Goal: Task Accomplishment & Management: Complete application form

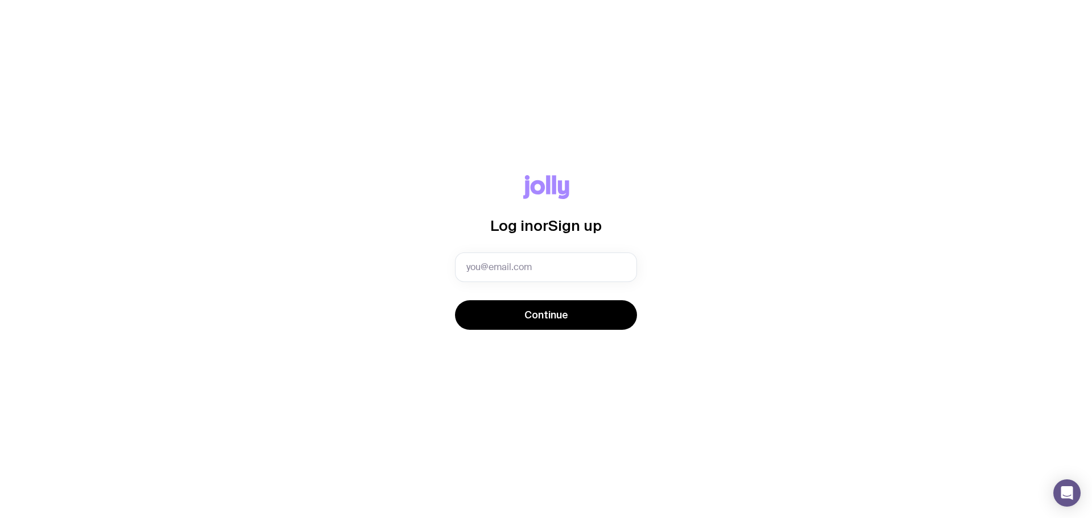
type input "[EMAIL_ADDRESS][PERSON_NAME][DOMAIN_NAME]"
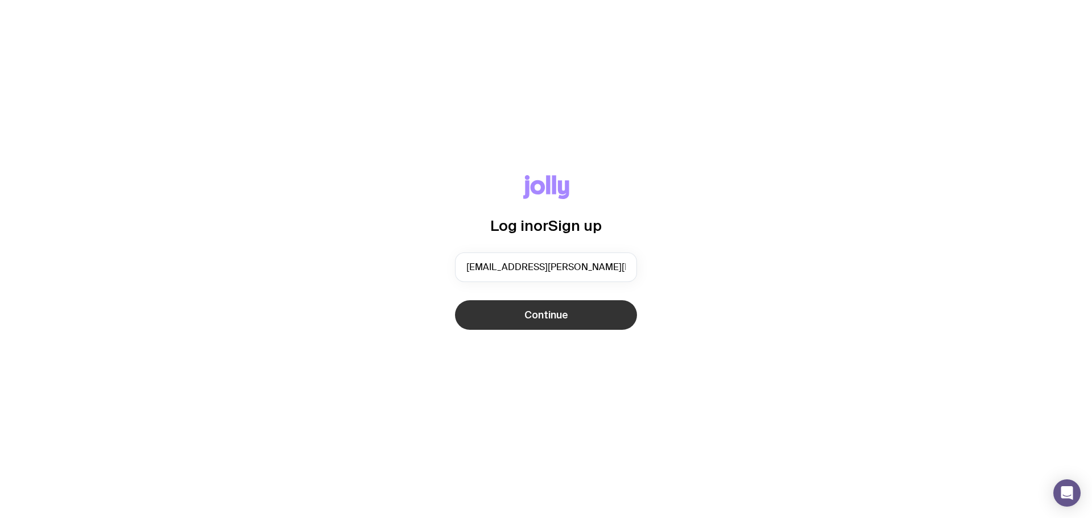
click at [549, 305] on button "Continue" at bounding box center [546, 315] width 182 height 30
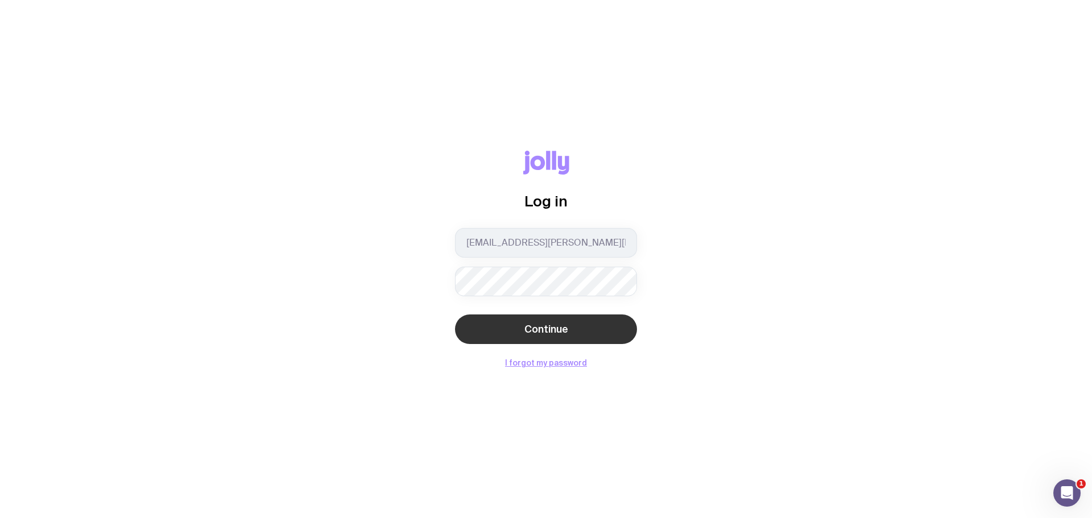
click at [557, 320] on button "Continue" at bounding box center [546, 329] width 182 height 30
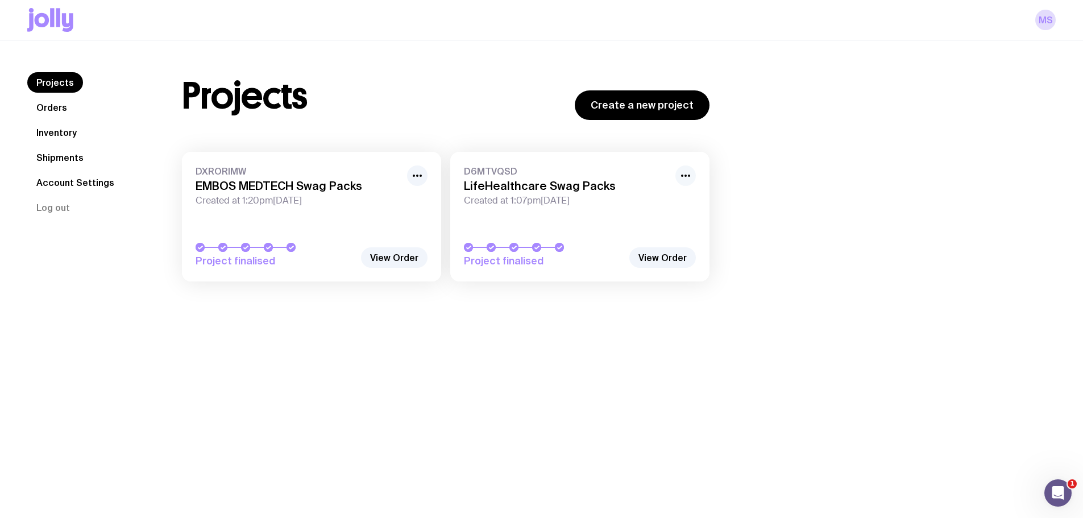
click at [682, 168] on button "button" at bounding box center [685, 175] width 20 height 20
click at [556, 238] on link "D6MTVQSD LifeHealthcare Swag Packs Created at 1:07pm[DATE] Project finalised" at bounding box center [579, 217] width 259 height 130
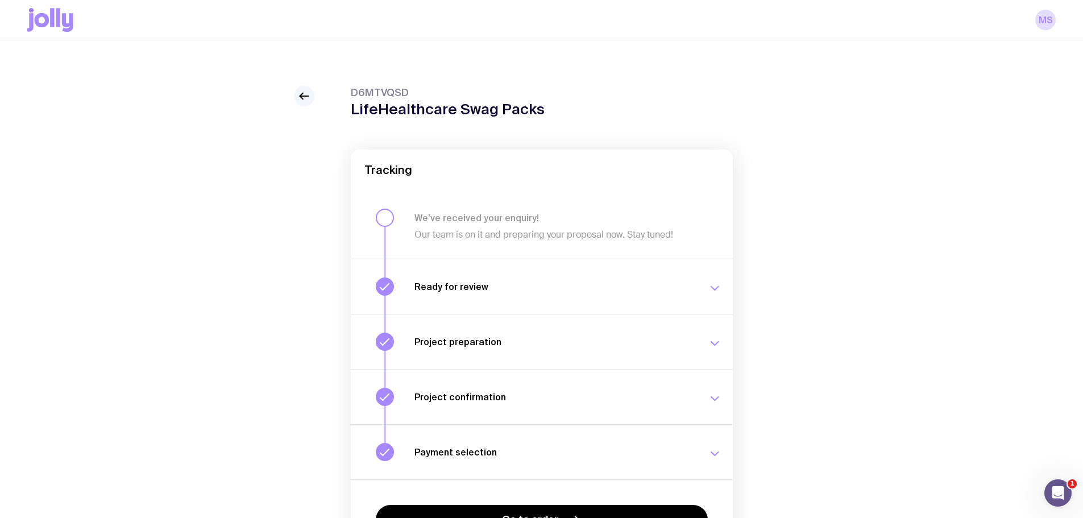
click at [301, 94] on icon at bounding box center [304, 96] width 14 height 14
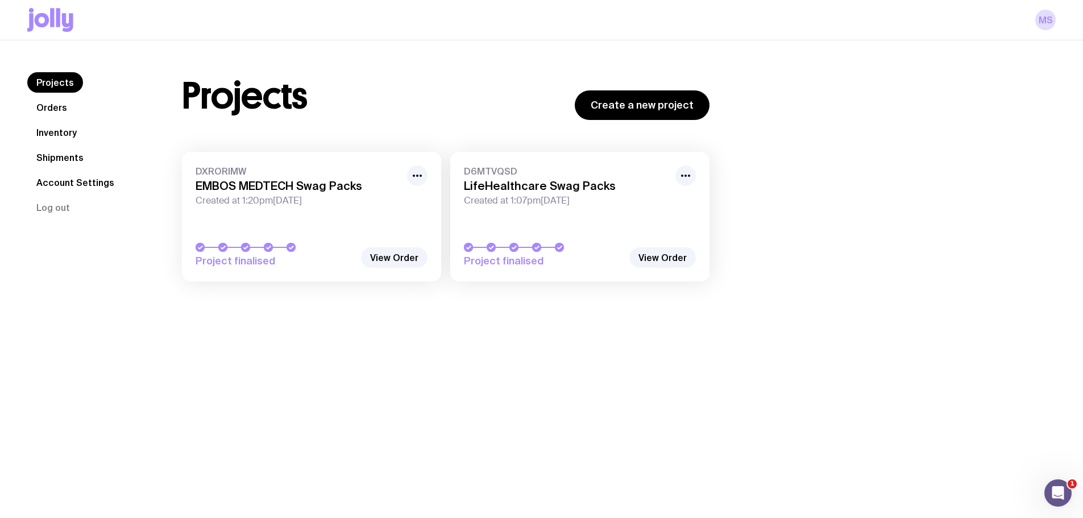
click at [56, 138] on link "Inventory" at bounding box center [56, 132] width 59 height 20
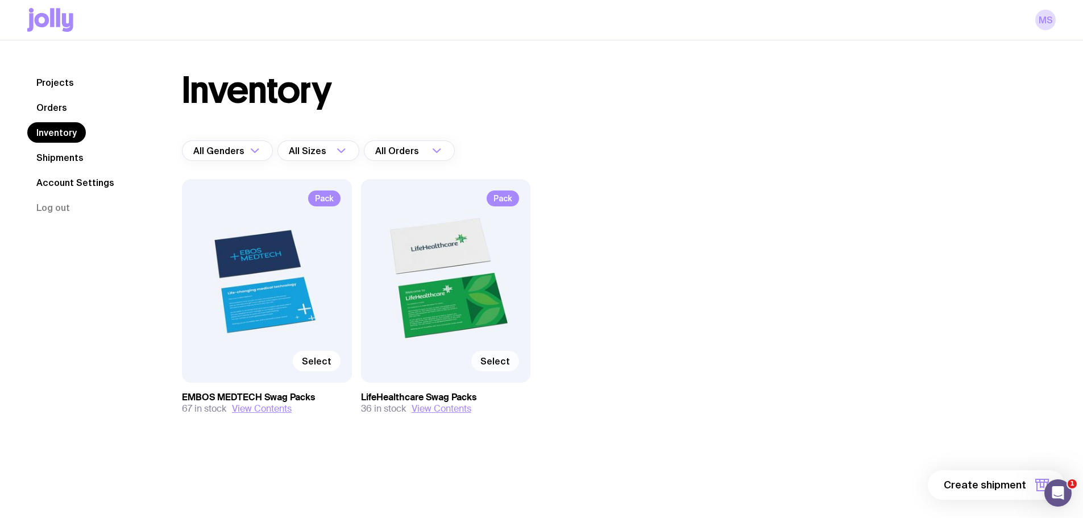
click at [493, 363] on span "Select" at bounding box center [495, 360] width 30 height 11
click at [0, 0] on input "Select" at bounding box center [0, 0] width 0 height 0
click at [1016, 489] on span "1 item" at bounding box center [1012, 485] width 28 height 14
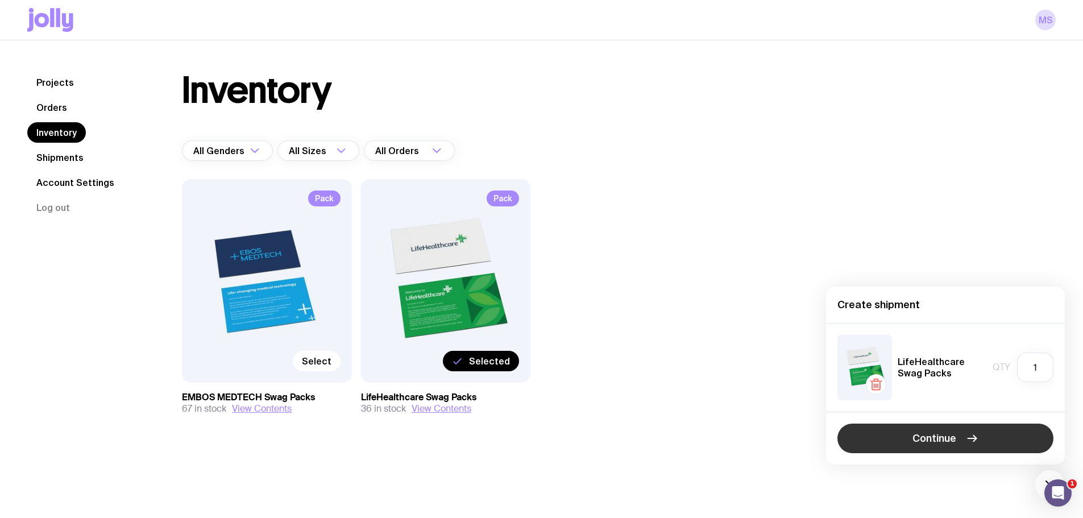
click at [1011, 437] on button "Continue" at bounding box center [945, 439] width 216 height 30
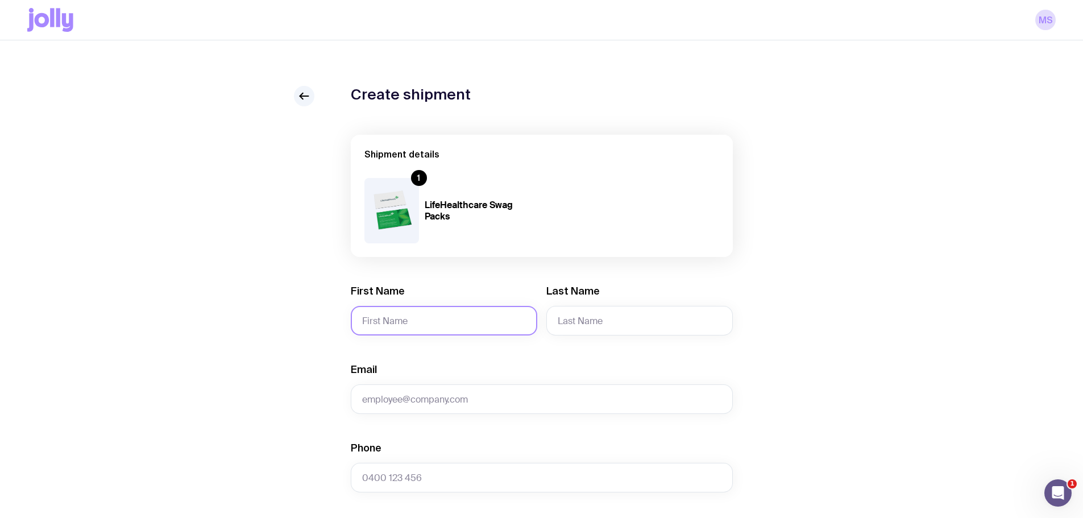
click at [455, 312] on input "First Name" at bounding box center [444, 321] width 186 height 30
type input "[PERSON_NAME]"
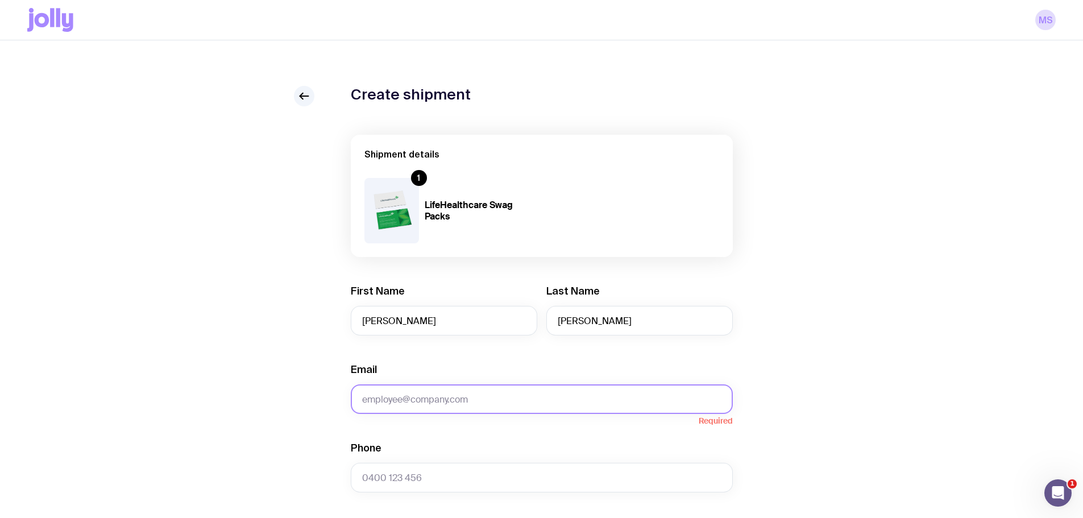
click at [429, 396] on input "Email" at bounding box center [542, 399] width 382 height 30
paste input "[EMAIL_ADDRESS][DOMAIN_NAME]"
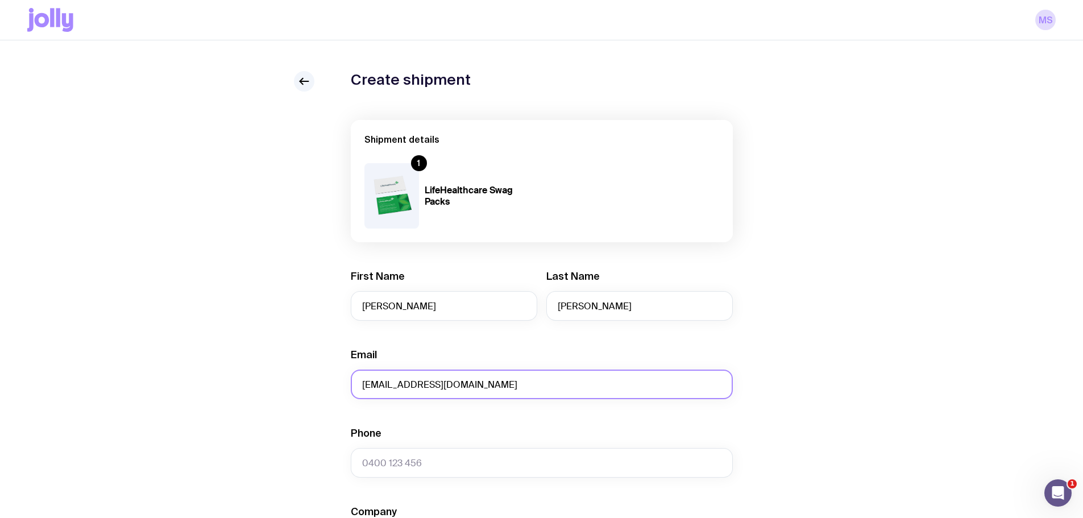
scroll to position [57, 0]
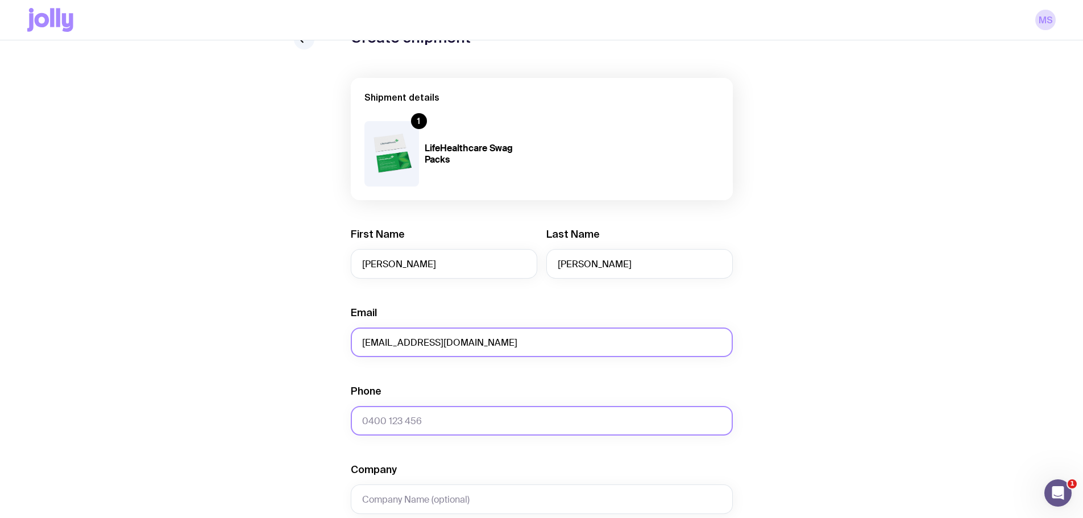
type input "[EMAIL_ADDRESS][DOMAIN_NAME]"
click at [439, 425] on input "Phone" at bounding box center [542, 421] width 382 height 30
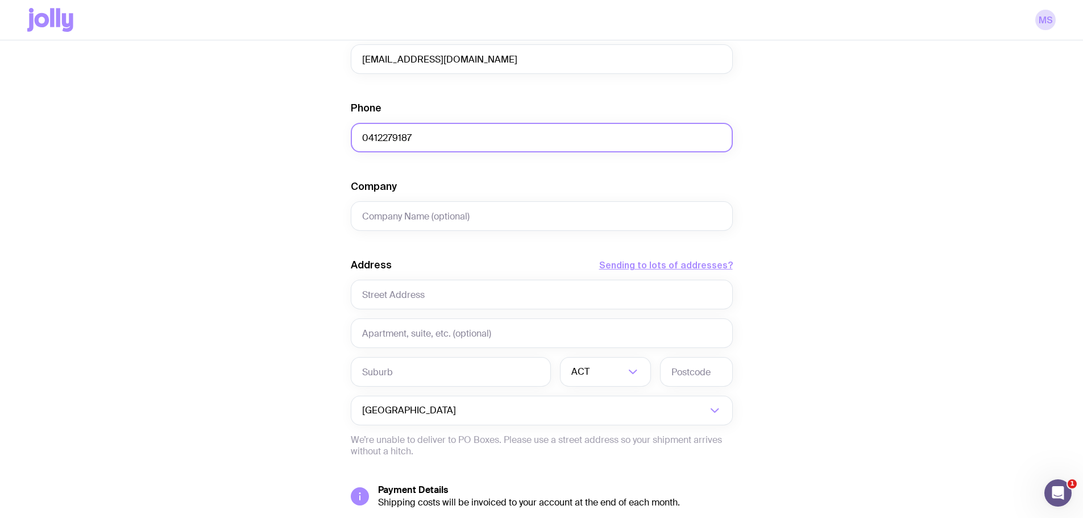
scroll to position [341, 0]
type input "0412279187"
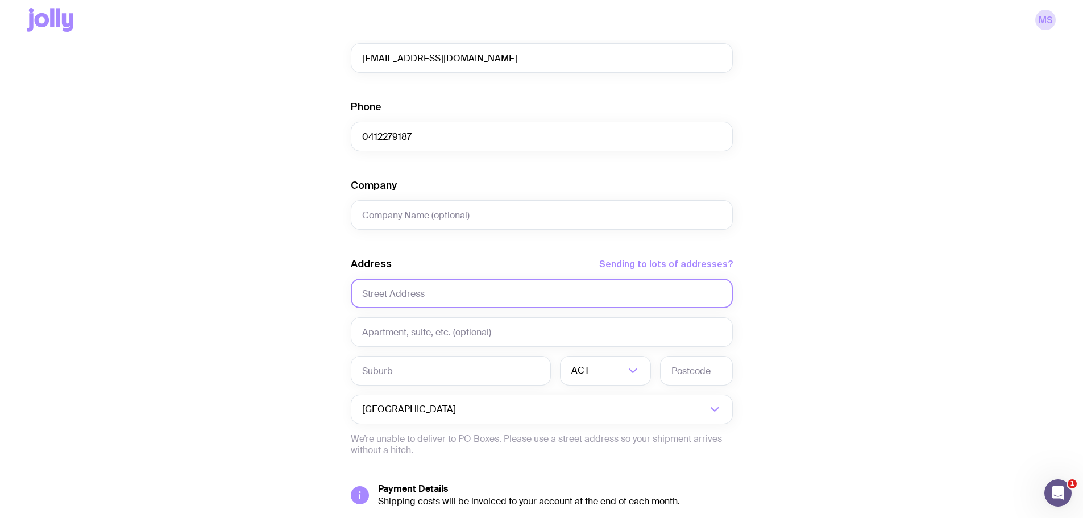
click at [444, 292] on input "text" at bounding box center [542, 294] width 382 height 30
paste input "[STREET_ADDRESS][PERSON_NAME]"
drag, startPoint x: 501, startPoint y: 293, endPoint x: 457, endPoint y: 294, distance: 43.8
click at [457, 294] on input "[STREET_ADDRESS][PERSON_NAME]" at bounding box center [542, 294] width 382 height 30
type input "[STREET_ADDRESS][PERSON_NAME]"
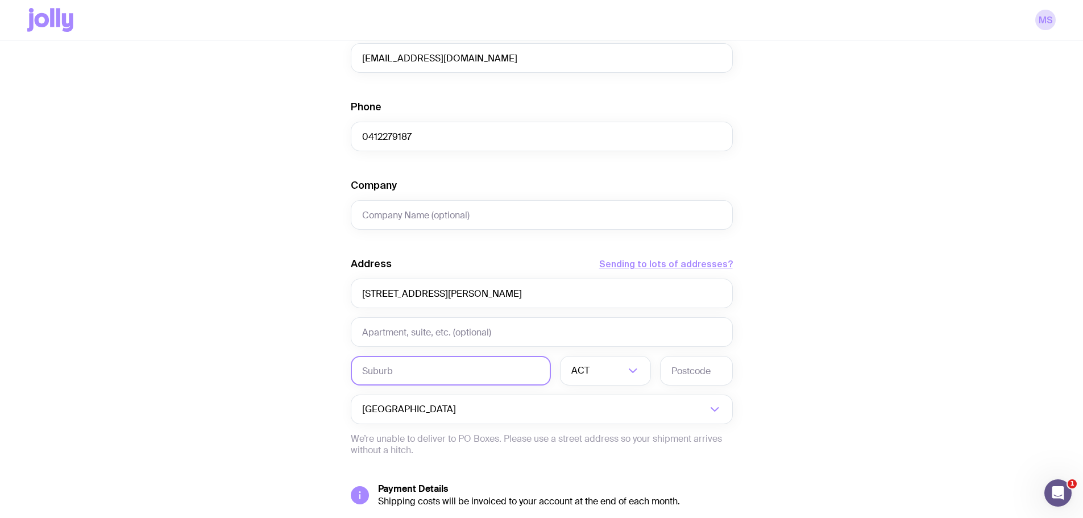
click at [407, 361] on input "text" at bounding box center [451, 371] width 200 height 30
paste input "Mitchelton"
type input "Mitchelton"
click at [590, 367] on div "ACT" at bounding box center [593, 371] width 66 height 30
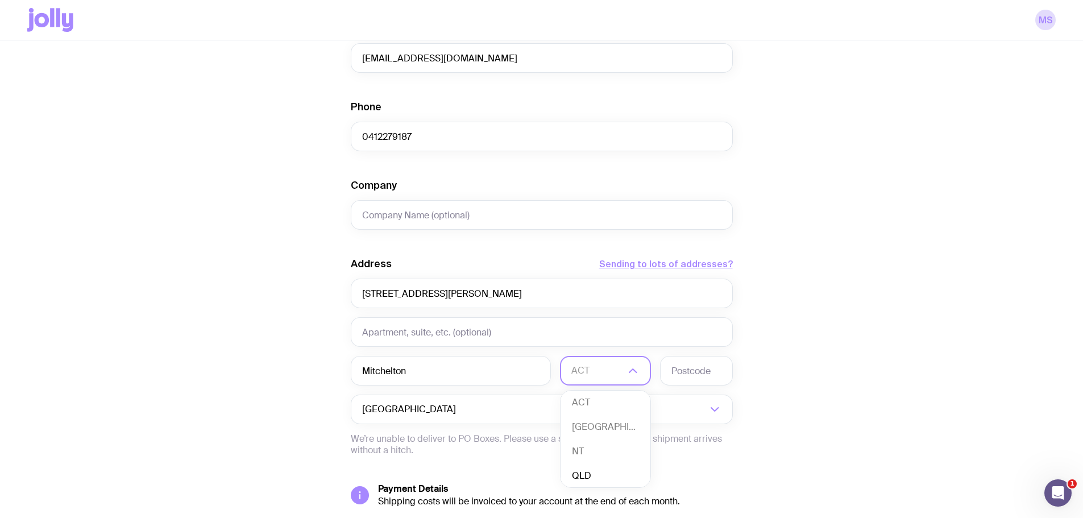
click at [593, 471] on li "QLD" at bounding box center [606, 476] width 90 height 24
click at [694, 372] on input "text" at bounding box center [696, 371] width 73 height 30
type input "4053"
drag, startPoint x: 525, startPoint y: 291, endPoint x: 451, endPoint y: 296, distance: 74.7
click at [451, 296] on input "[STREET_ADDRESS][PERSON_NAME]" at bounding box center [542, 294] width 382 height 30
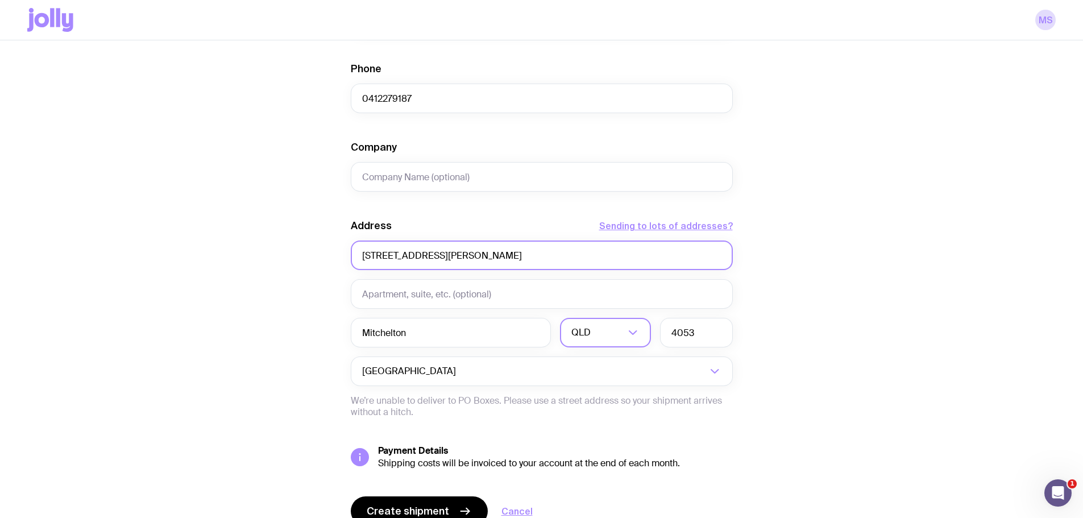
scroll to position [433, 0]
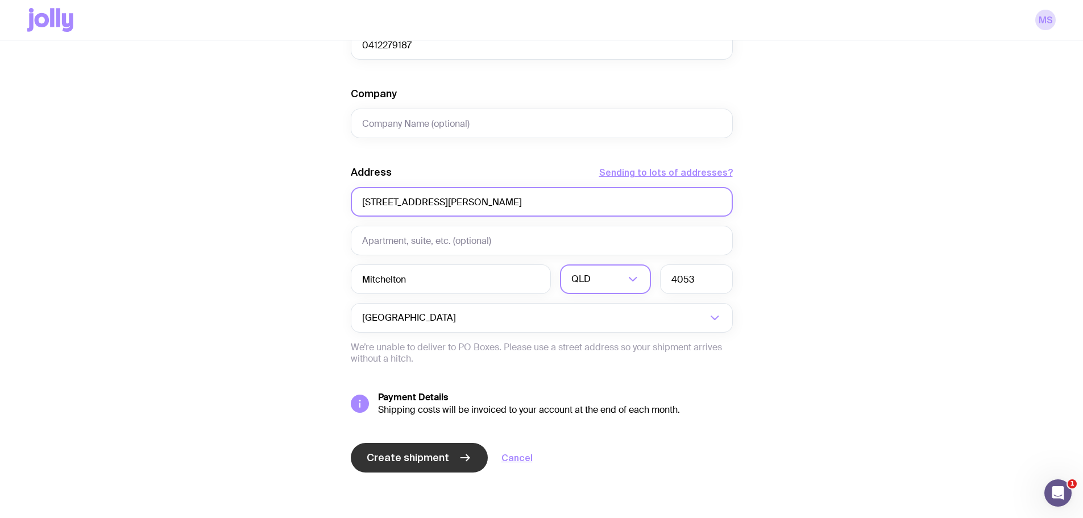
type input "[STREET_ADDRESS][PERSON_NAME]"
click at [435, 459] on span "Create shipment" at bounding box center [408, 458] width 82 height 14
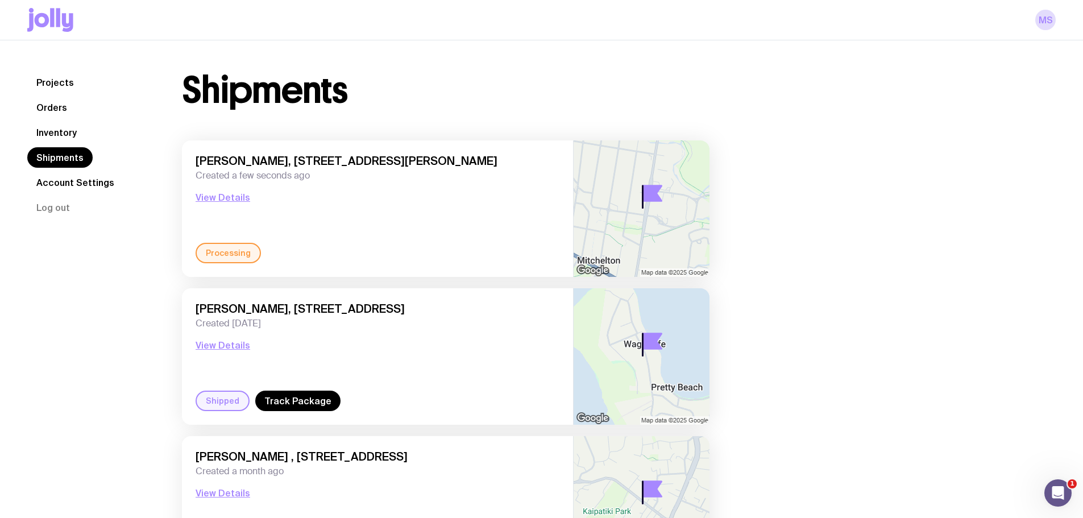
click at [47, 123] on link "Inventory" at bounding box center [56, 132] width 59 height 20
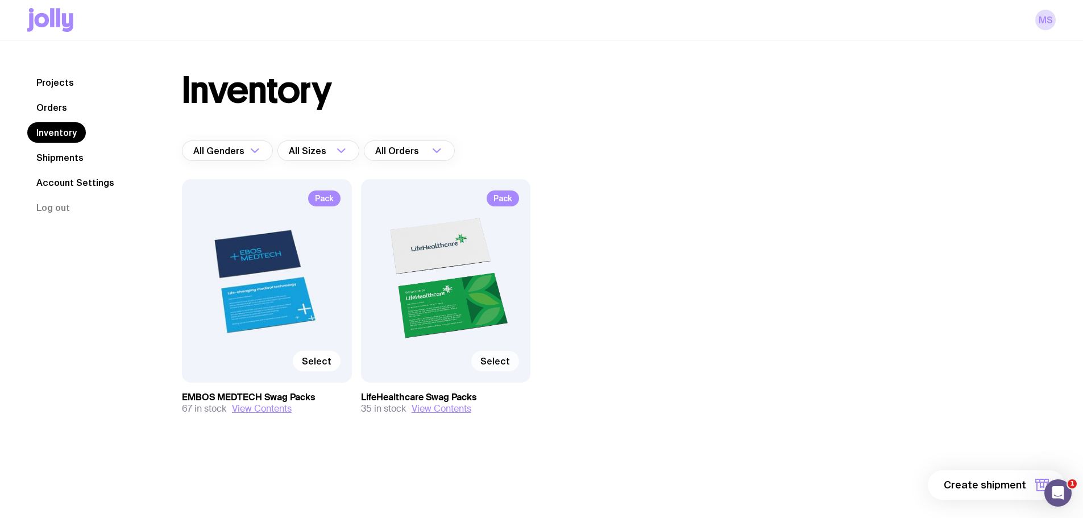
click at [495, 360] on span "Select" at bounding box center [495, 360] width 30 height 11
click at [0, 0] on input "Select" at bounding box center [0, 0] width 0 height 0
click at [1019, 484] on span "1 item" at bounding box center [1012, 485] width 28 height 14
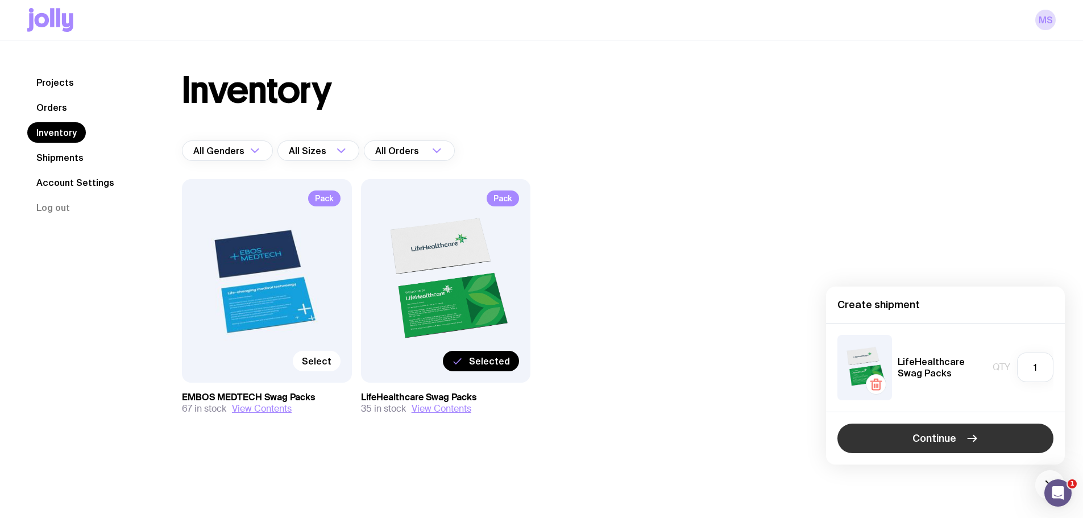
click at [936, 435] on span "Continue" at bounding box center [934, 438] width 44 height 14
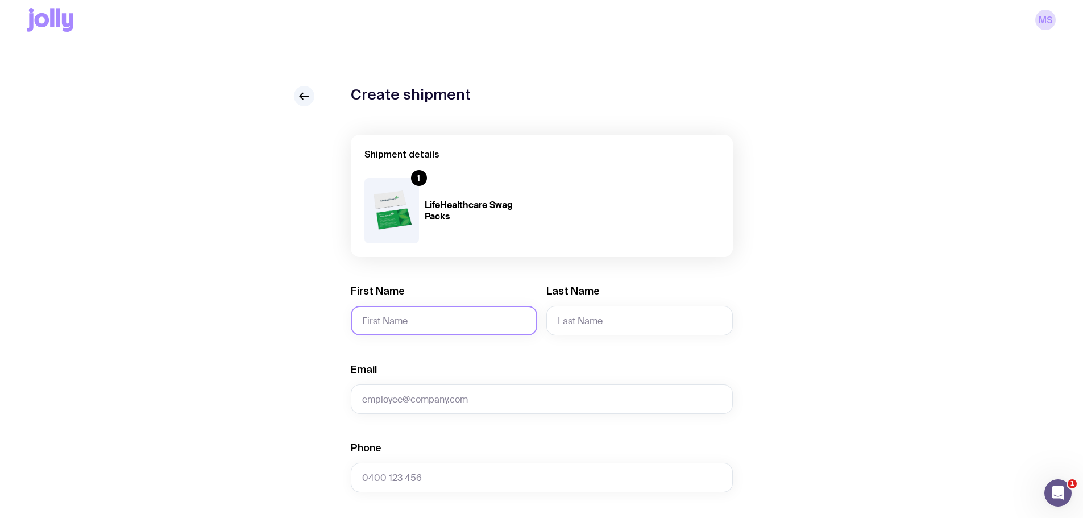
click at [451, 316] on input "First Name" at bounding box center [444, 321] width 186 height 30
type input "[PERSON_NAME]"
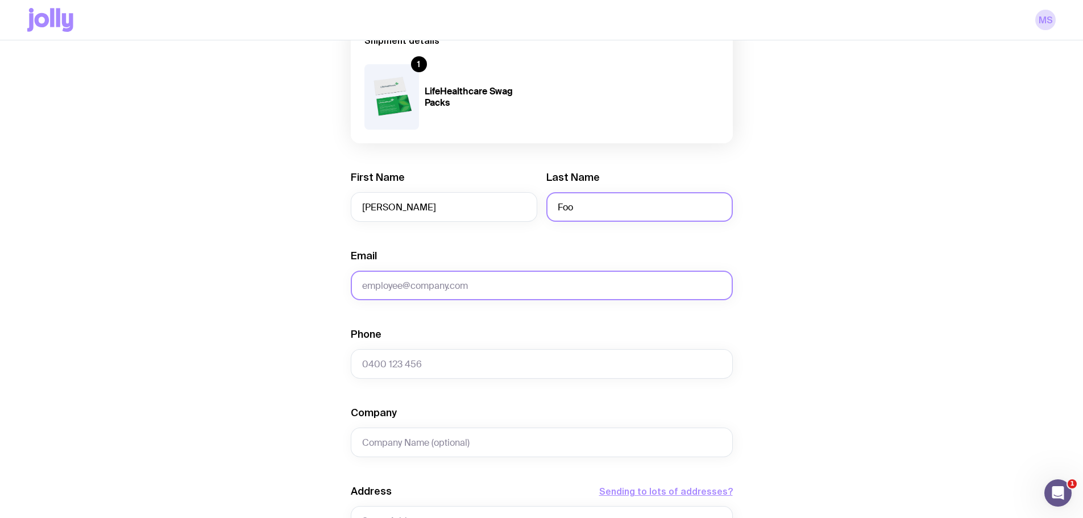
type input "Foo"
click at [416, 279] on input "Email" at bounding box center [542, 286] width 382 height 30
click at [428, 280] on input "Email" at bounding box center [542, 286] width 382 height 30
paste input "[PERSON_NAME][DOMAIN_NAME][EMAIL_ADDRESS][DOMAIN_NAME]"
type input "[PERSON_NAME][DOMAIN_NAME][EMAIL_ADDRESS][DOMAIN_NAME]"
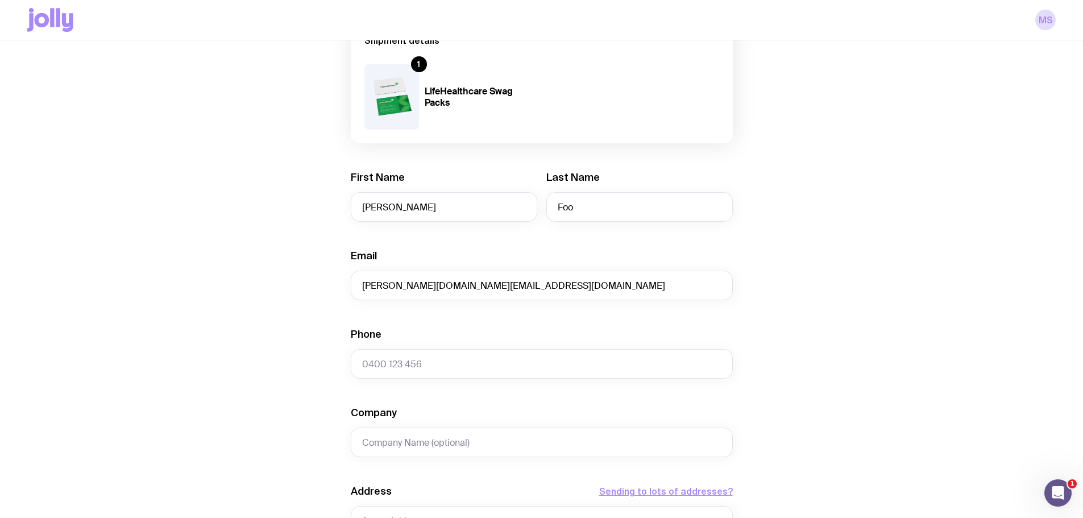
click at [420, 348] on div "Phone" at bounding box center [542, 352] width 382 height 51
click at [414, 365] on input "Phone" at bounding box center [542, 364] width 382 height 30
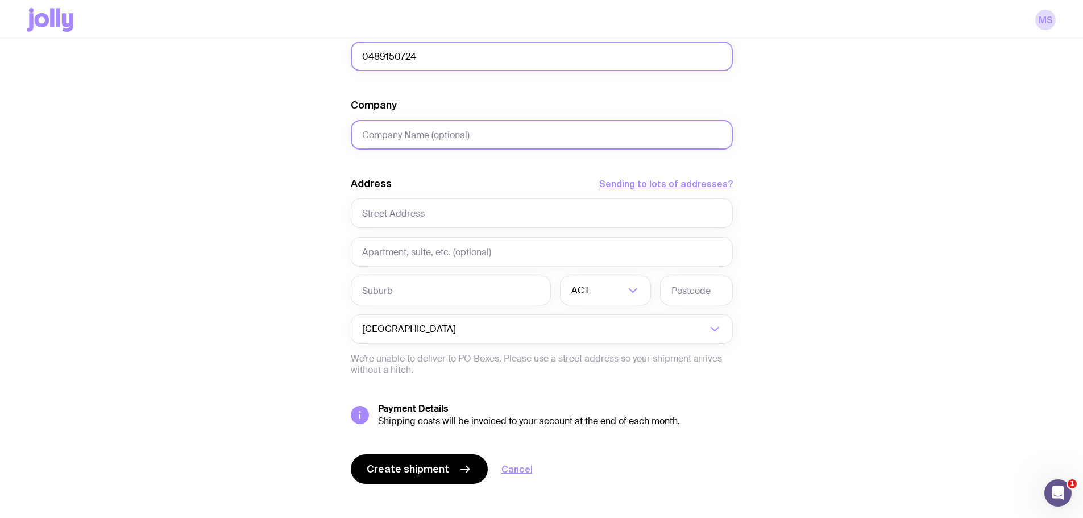
scroll to position [433, 0]
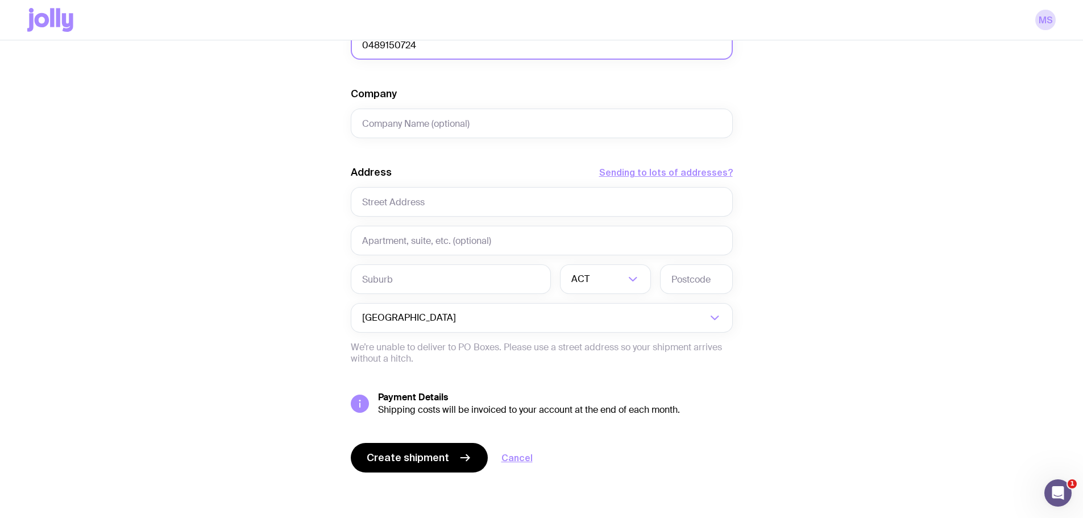
type input "0489150724"
click at [458, 205] on input "text" at bounding box center [542, 202] width 382 height 30
paste input "[STREET_ADDRESS][PERSON_NAME]"
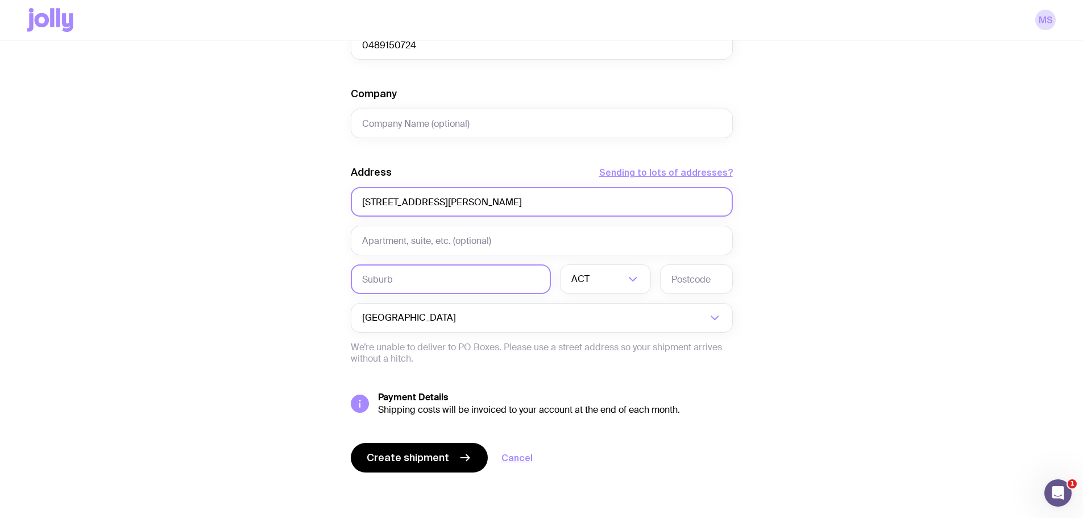
type input "[STREET_ADDRESS][PERSON_NAME]"
click at [445, 277] on input "text" at bounding box center [451, 279] width 200 height 30
type input "Manly"
click at [619, 288] on input "Search for option" at bounding box center [608, 279] width 33 height 30
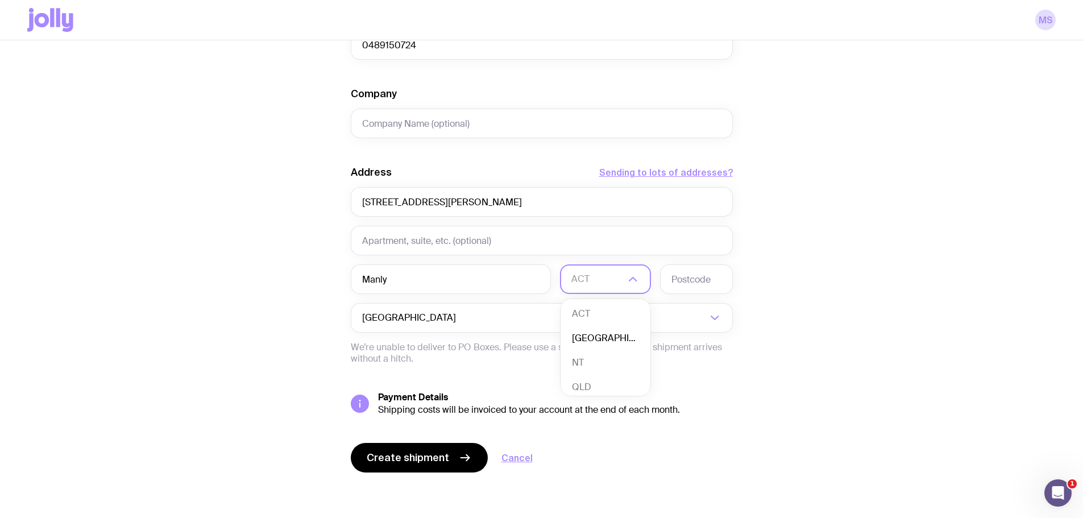
click at [611, 333] on li "[GEOGRAPHIC_DATA]" at bounding box center [606, 338] width 90 height 24
click at [687, 273] on input "text" at bounding box center [696, 279] width 73 height 30
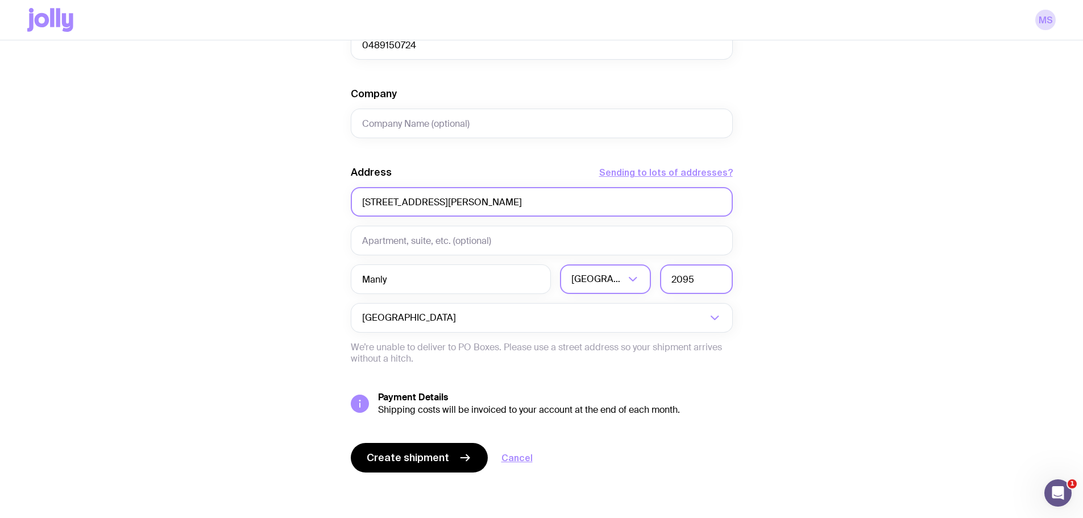
type input "2095"
drag, startPoint x: 526, startPoint y: 196, endPoint x: 458, endPoint y: 204, distance: 69.2
click at [458, 204] on input "[STREET_ADDRESS][PERSON_NAME]" at bounding box center [542, 202] width 382 height 30
drag, startPoint x: 475, startPoint y: 200, endPoint x: 431, endPoint y: 201, distance: 43.2
click at [431, 201] on input "[STREET_ADDRESS][PERSON_NAME]" at bounding box center [542, 202] width 382 height 30
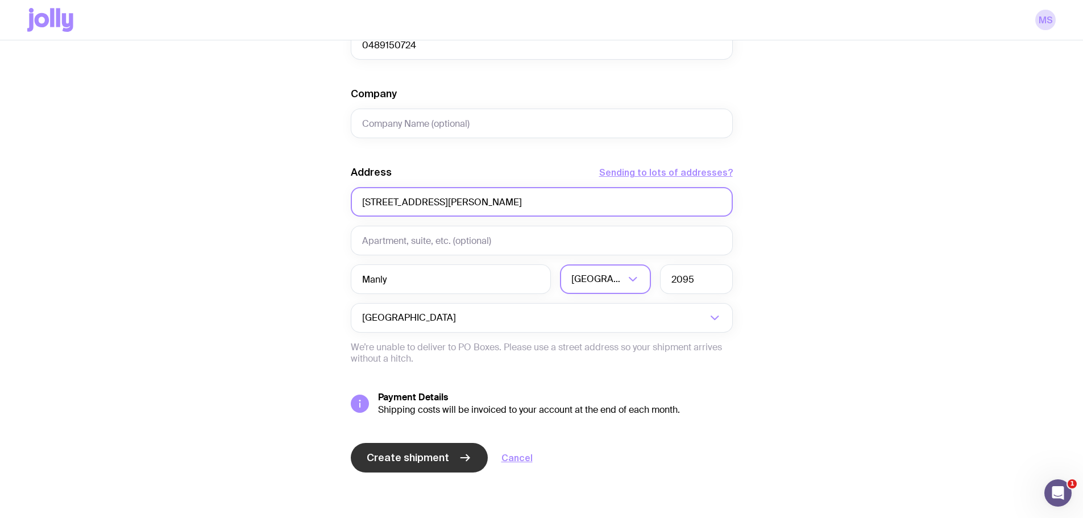
type input "[STREET_ADDRESS][PERSON_NAME]"
click at [389, 455] on span "Create shipment" at bounding box center [408, 458] width 82 height 14
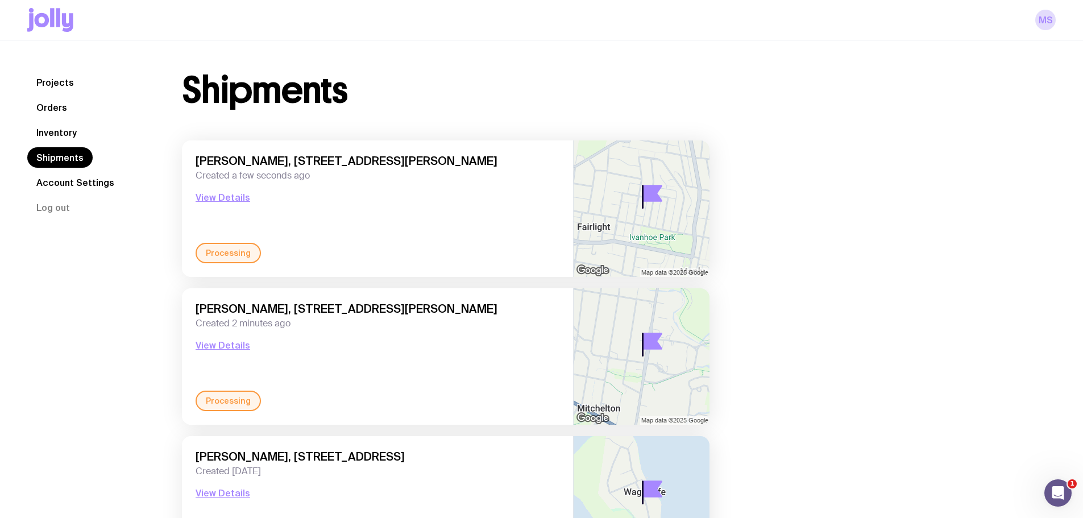
click at [60, 135] on link "Inventory" at bounding box center [56, 132] width 59 height 20
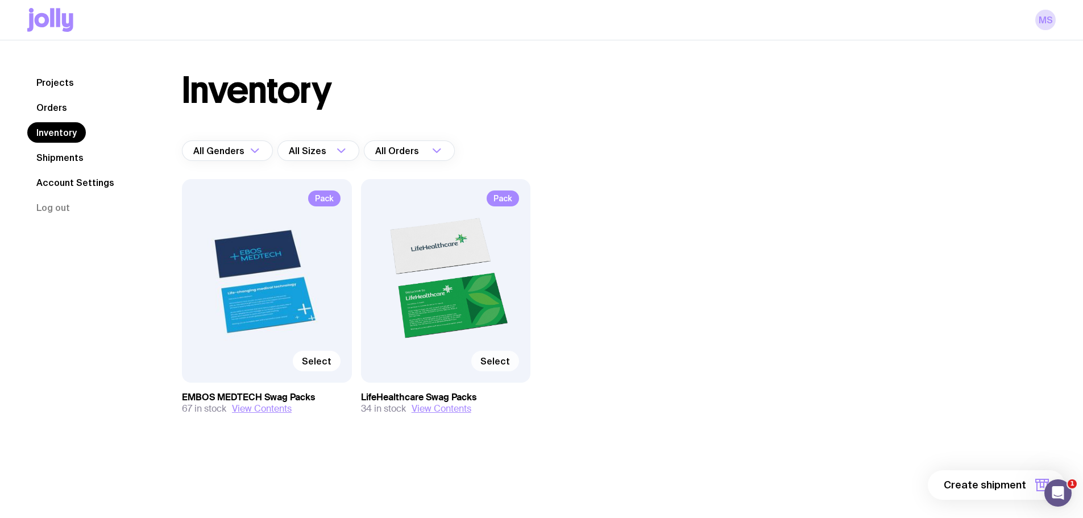
click at [498, 366] on span "Select" at bounding box center [495, 360] width 30 height 11
click at [0, 0] on input "Select" at bounding box center [0, 0] width 0 height 0
click at [1023, 486] on span "1 item" at bounding box center [1012, 485] width 28 height 14
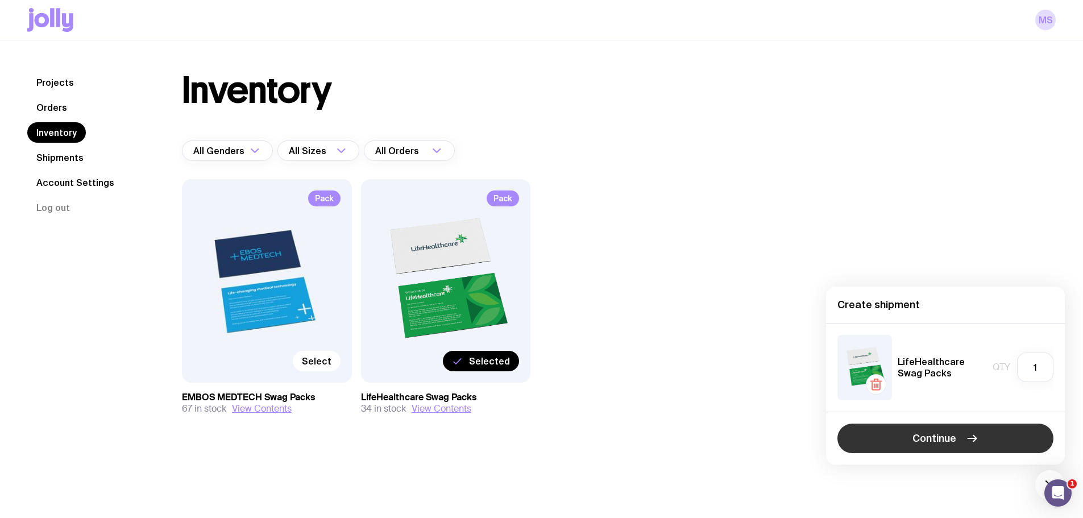
click at [944, 433] on span "Continue" at bounding box center [934, 438] width 44 height 14
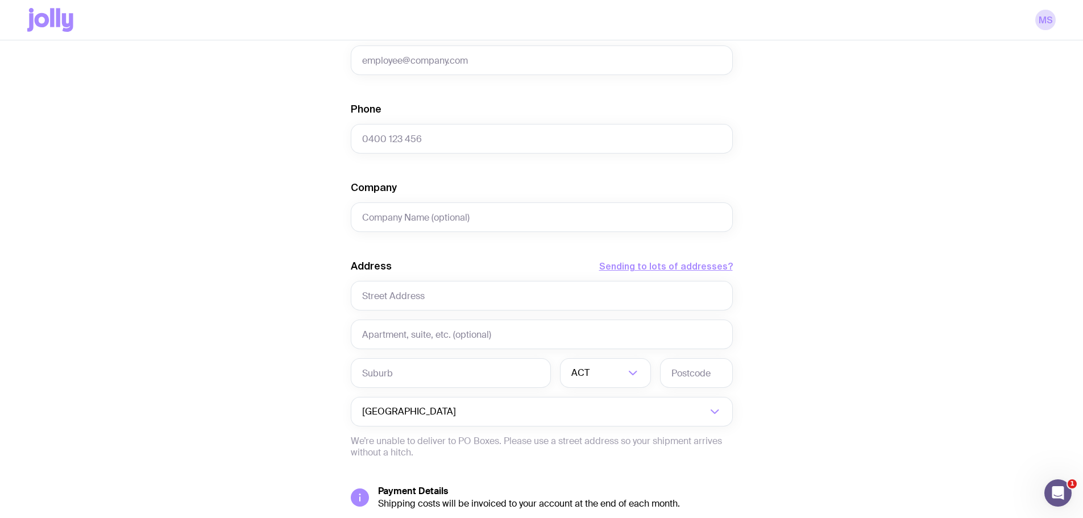
scroll to position [341, 0]
click at [405, 288] on input "text" at bounding box center [542, 294] width 382 height 30
paste input "[STREET_ADDRESS]"
drag, startPoint x: 464, startPoint y: 294, endPoint x: 429, endPoint y: 296, distance: 35.3
click at [429, 296] on input "[STREET_ADDRESS]" at bounding box center [542, 294] width 382 height 30
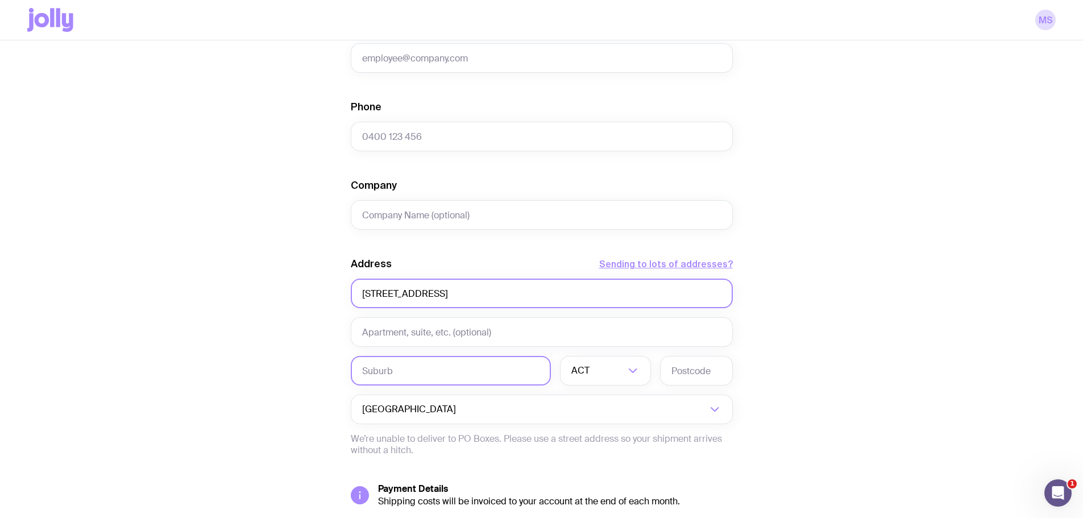
type input "[STREET_ADDRESS]"
click at [415, 362] on input "text" at bounding box center [451, 371] width 200 height 30
paste input "Ferndale"
type input "Ferndale"
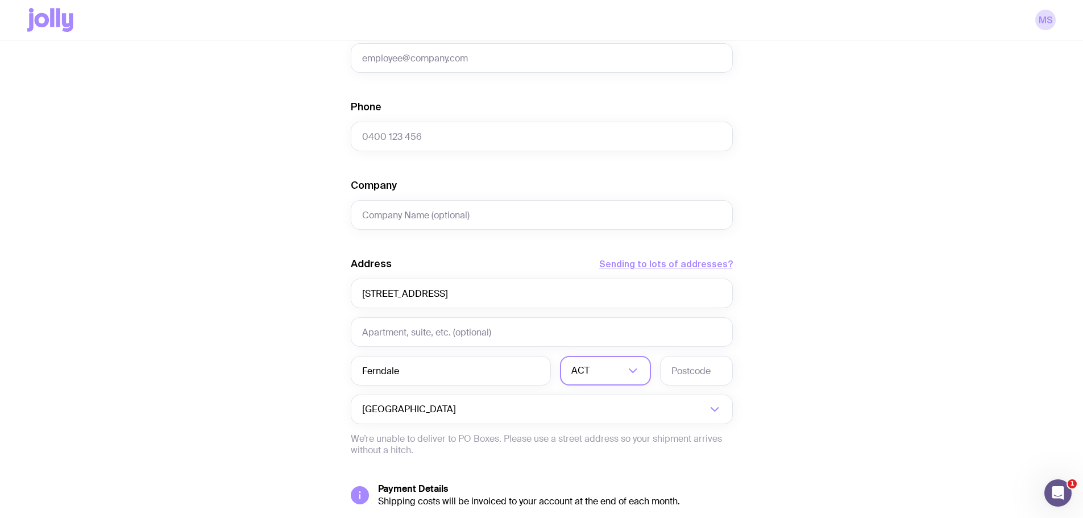
click at [594, 377] on input "Search for option" at bounding box center [608, 371] width 33 height 30
click at [598, 466] on li "WA" at bounding box center [606, 472] width 90 height 24
click at [696, 367] on input "text" at bounding box center [696, 371] width 73 height 30
type input "6148"
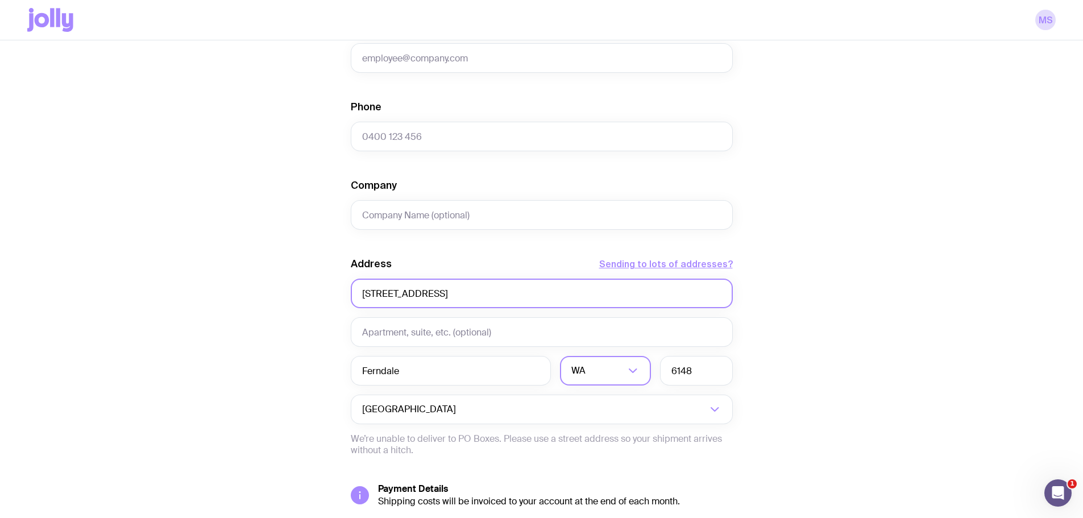
drag, startPoint x: 495, startPoint y: 297, endPoint x: 430, endPoint y: 296, distance: 64.8
click at [430, 296] on input "[STREET_ADDRESS]" at bounding box center [542, 294] width 382 height 30
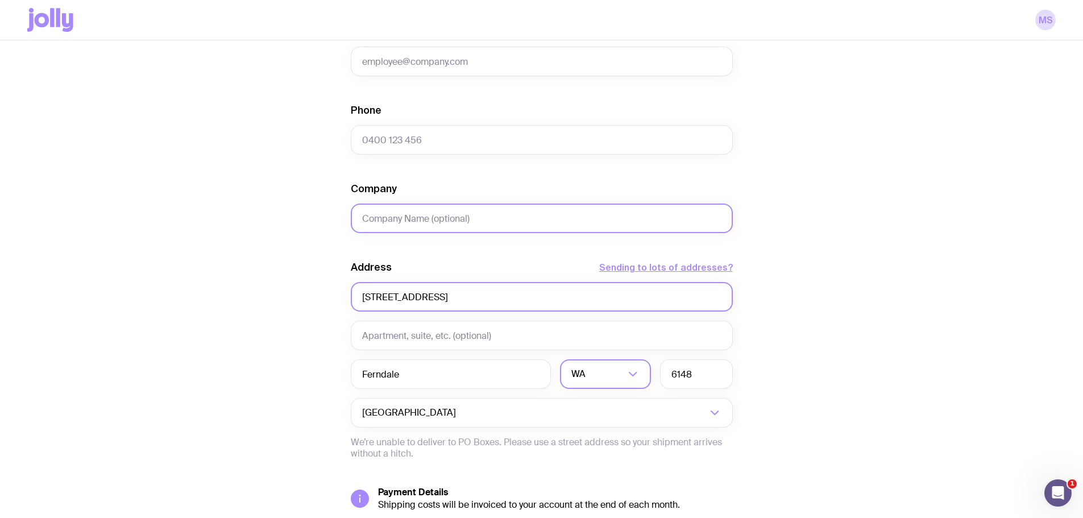
scroll to position [57, 0]
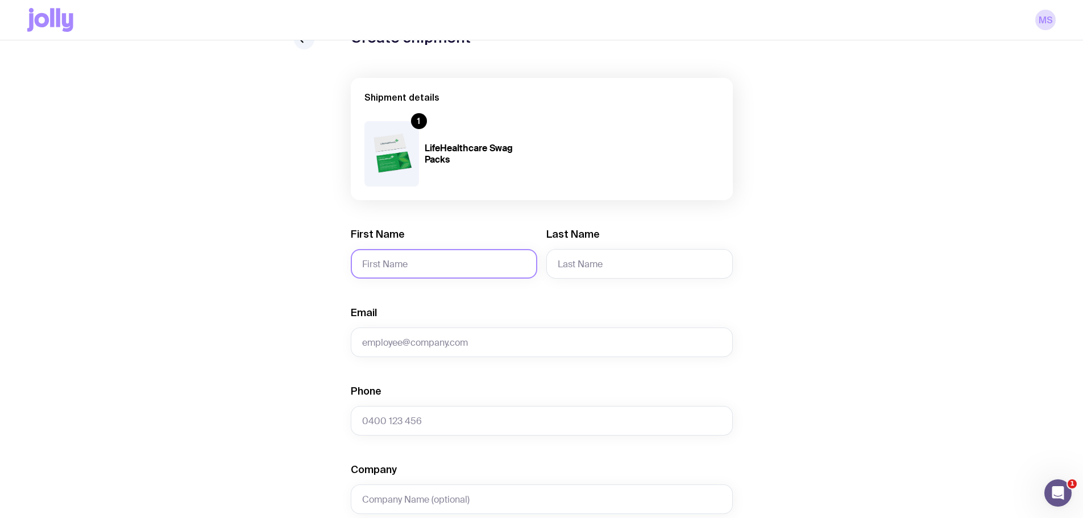
type input "[STREET_ADDRESS]"
click at [419, 256] on input "First Name" at bounding box center [444, 264] width 186 height 30
type input "[PERSON_NAME]"
click at [429, 338] on input "Email" at bounding box center [542, 342] width 382 height 30
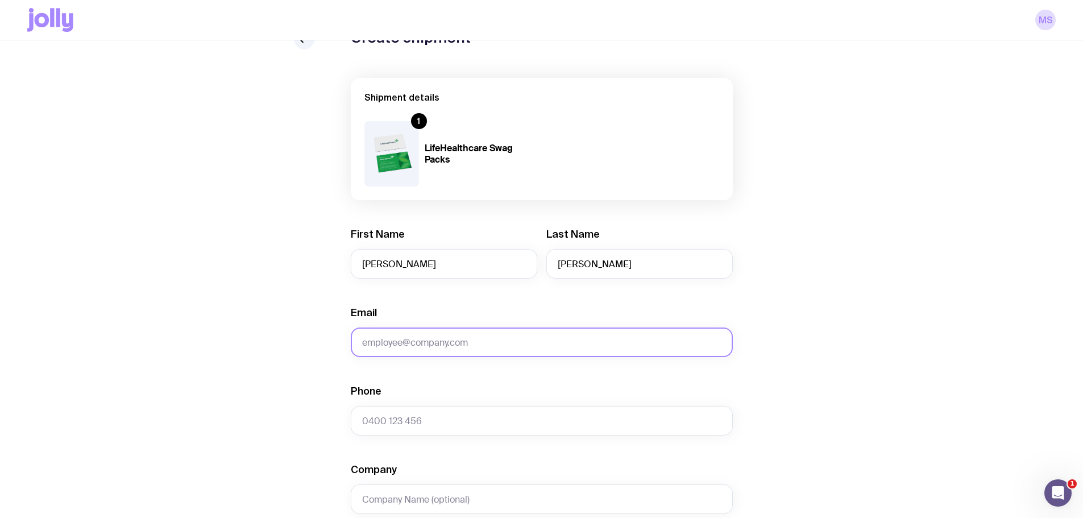
paste input "[EMAIL_ADDRESS][DOMAIN_NAME]"
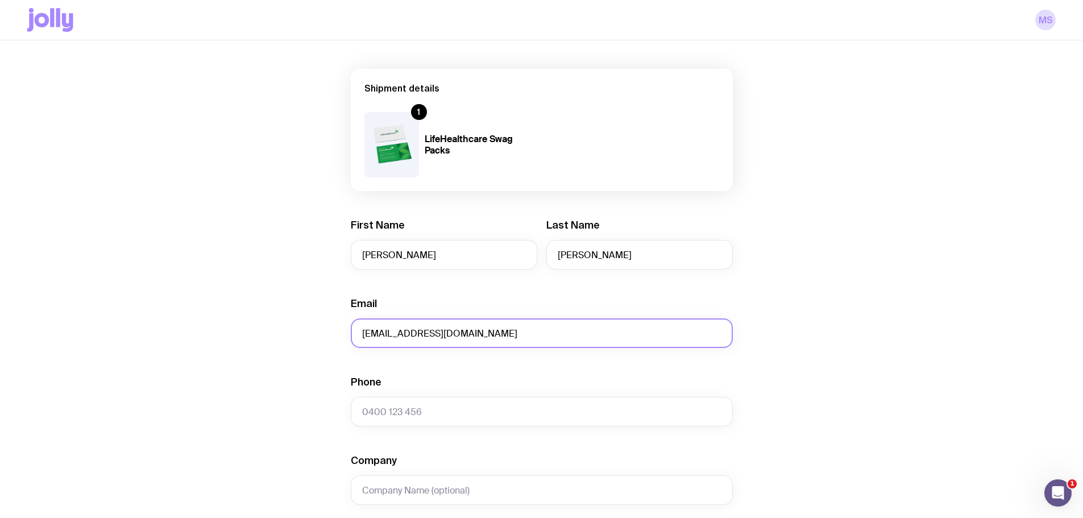
scroll to position [227, 0]
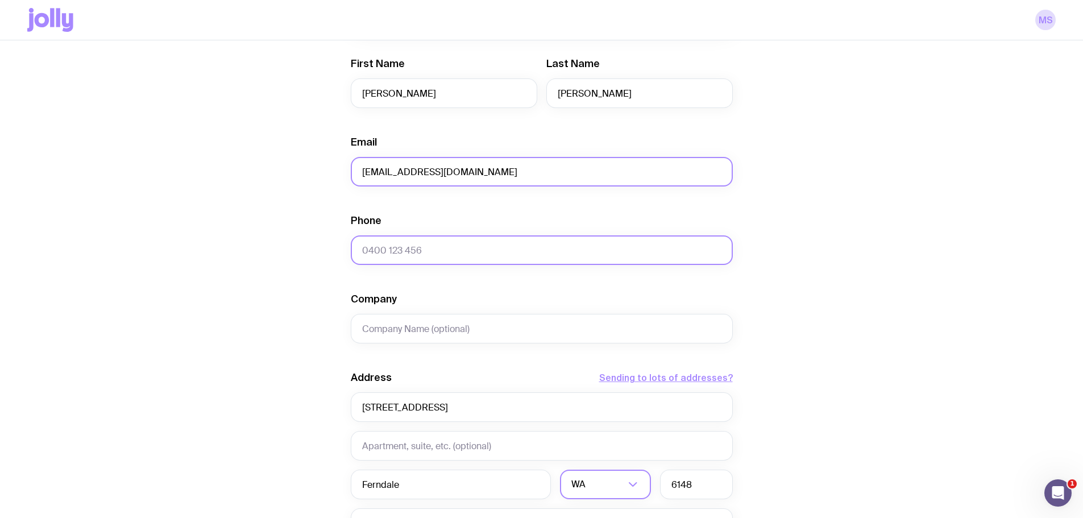
type input "[EMAIL_ADDRESS][DOMAIN_NAME]"
click at [416, 252] on input "Phone" at bounding box center [542, 250] width 382 height 30
paste input "0433 125 410"
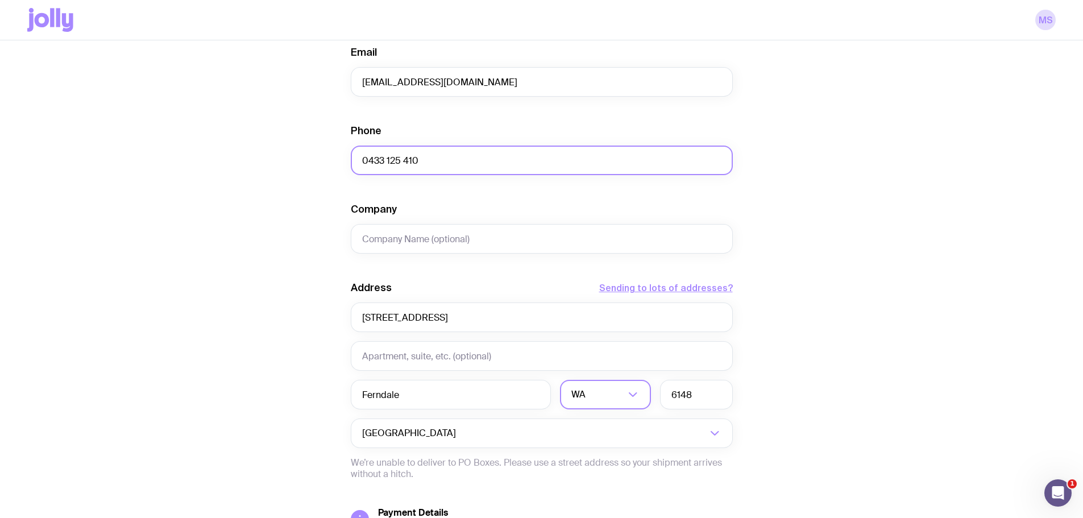
scroll to position [433, 0]
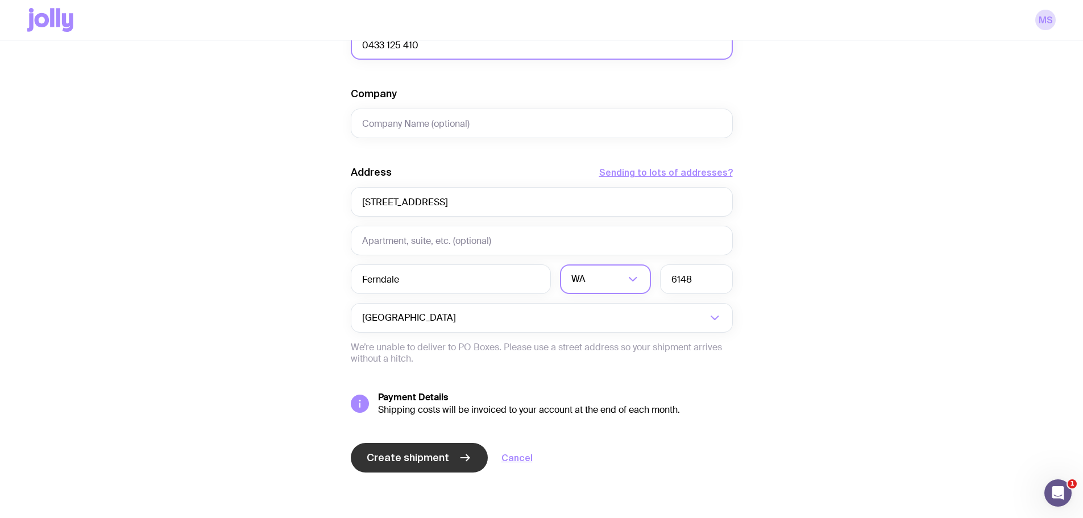
type input "0433 125 410"
click at [449, 449] on button "Create shipment" at bounding box center [419, 458] width 137 height 30
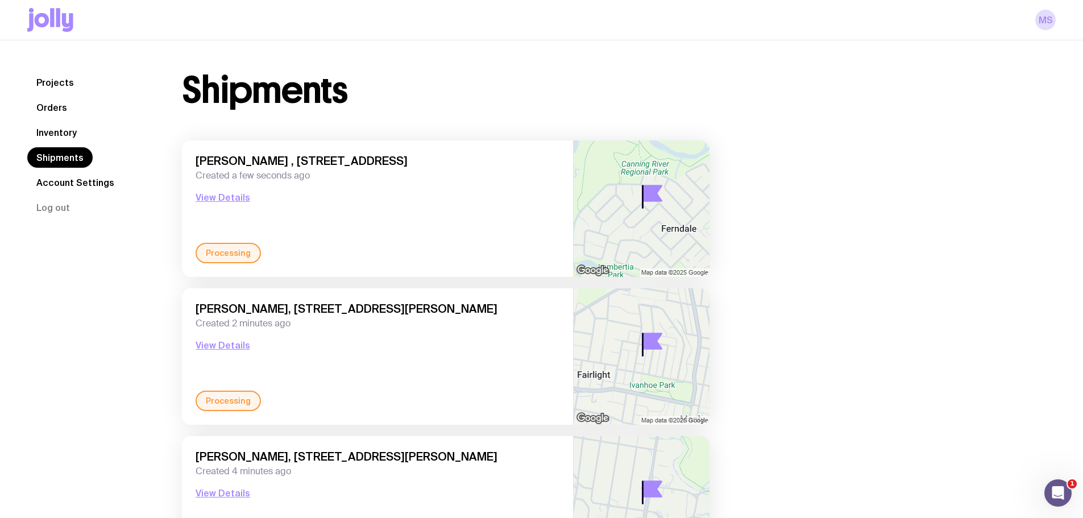
click at [65, 134] on link "Inventory" at bounding box center [56, 132] width 59 height 20
